Goal: Task Accomplishment & Management: Use online tool/utility

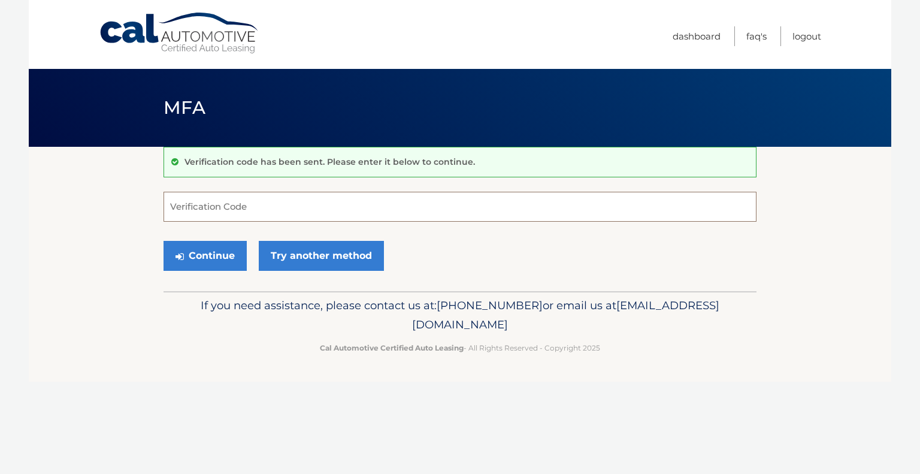
click at [241, 201] on input "Verification Code" at bounding box center [460, 207] width 593 height 30
type input "573549"
click at [207, 263] on button "Continue" at bounding box center [205, 256] width 83 height 30
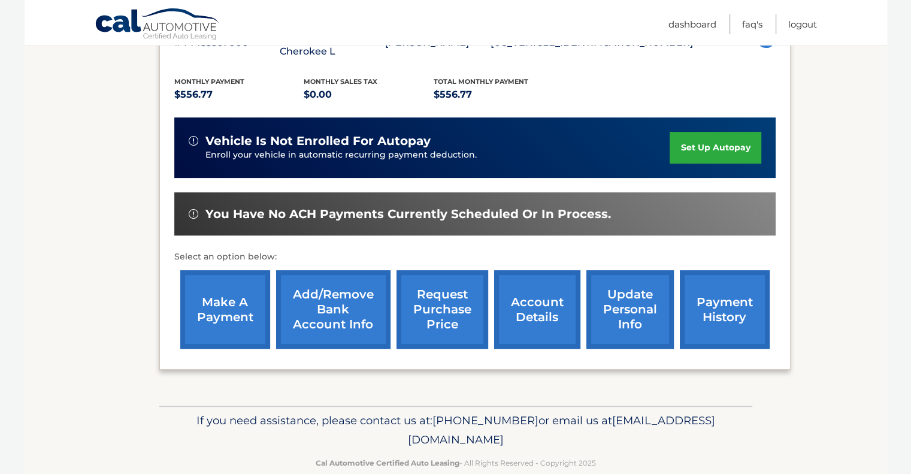
scroll to position [245, 0]
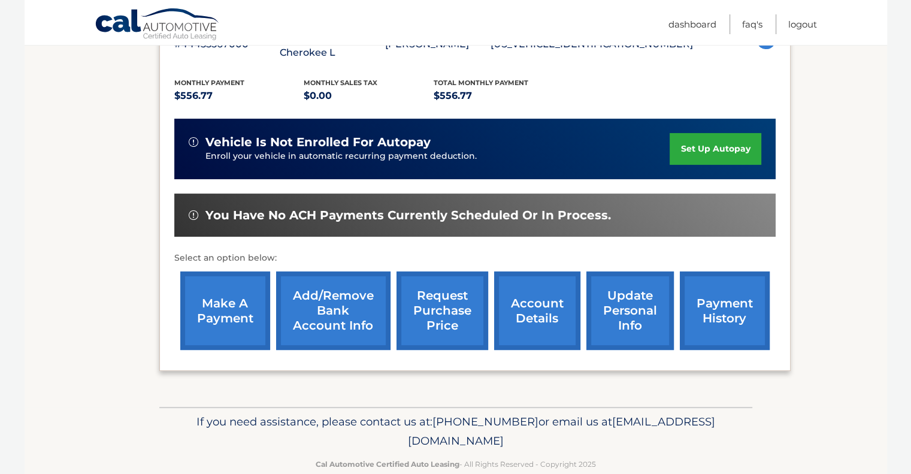
click at [222, 320] on link "make a payment" at bounding box center [225, 310] width 90 height 78
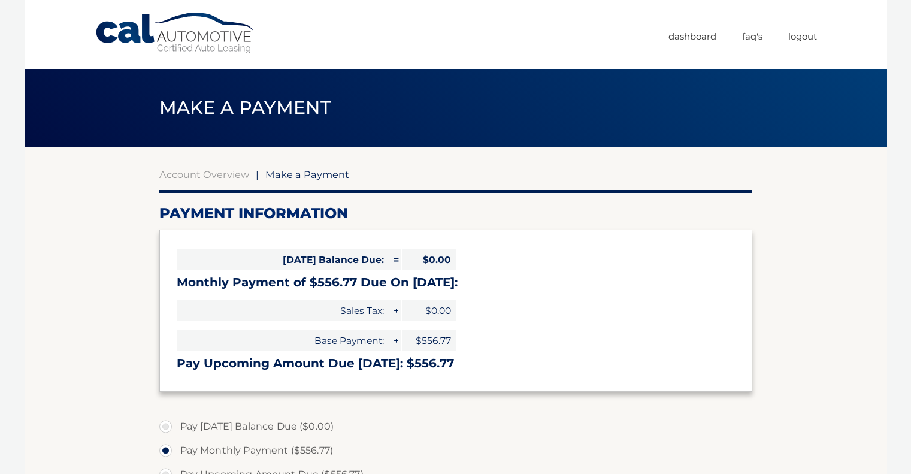
select select "MTM0NDdjMTYtZTY4Mi00MzFlLTkxYmMtZTQ2MTJlNjExMDhl"
